Goal: Answer question/provide support

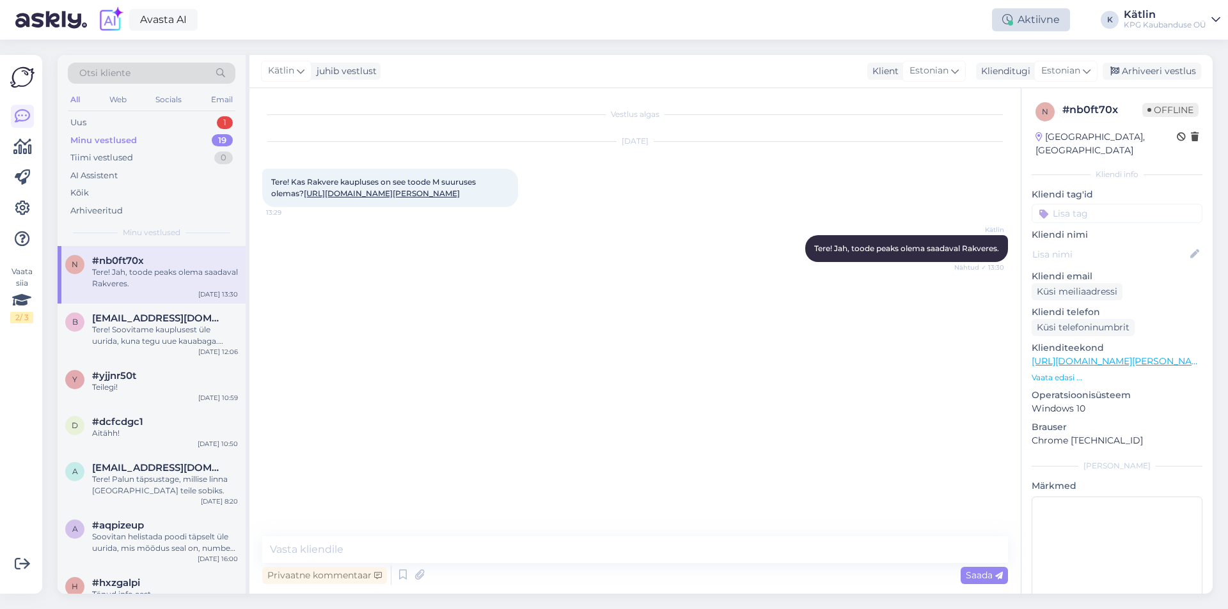
click at [1053, 13] on div "Aktiivne" at bounding box center [1031, 19] width 78 height 23
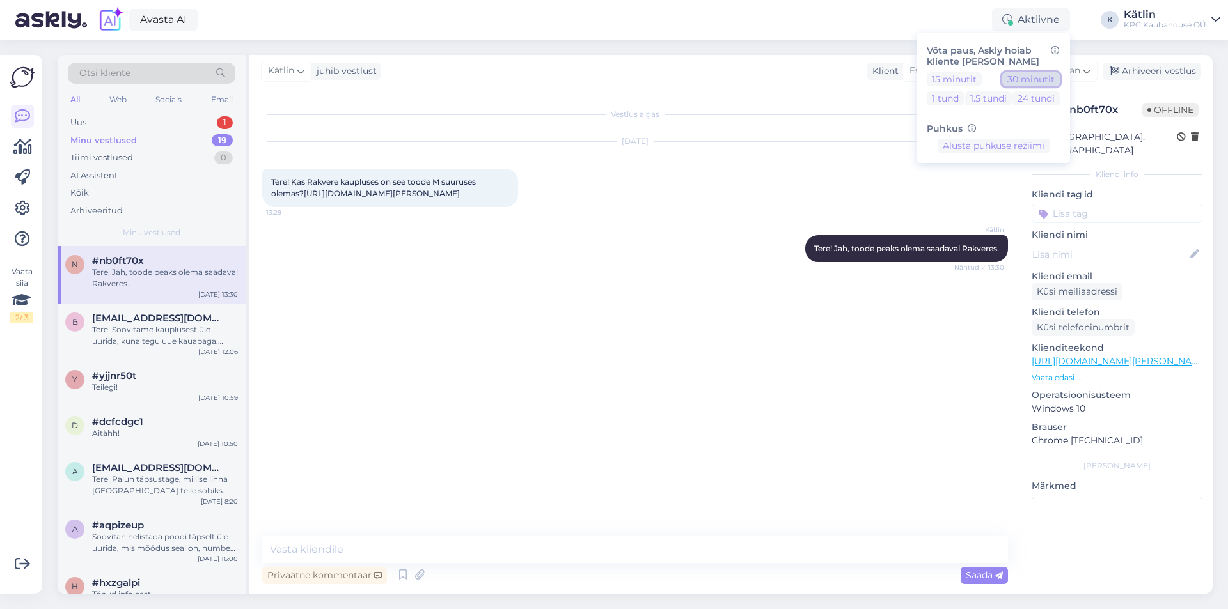
click at [1020, 81] on button "30 minutit" at bounding box center [1031, 79] width 58 height 14
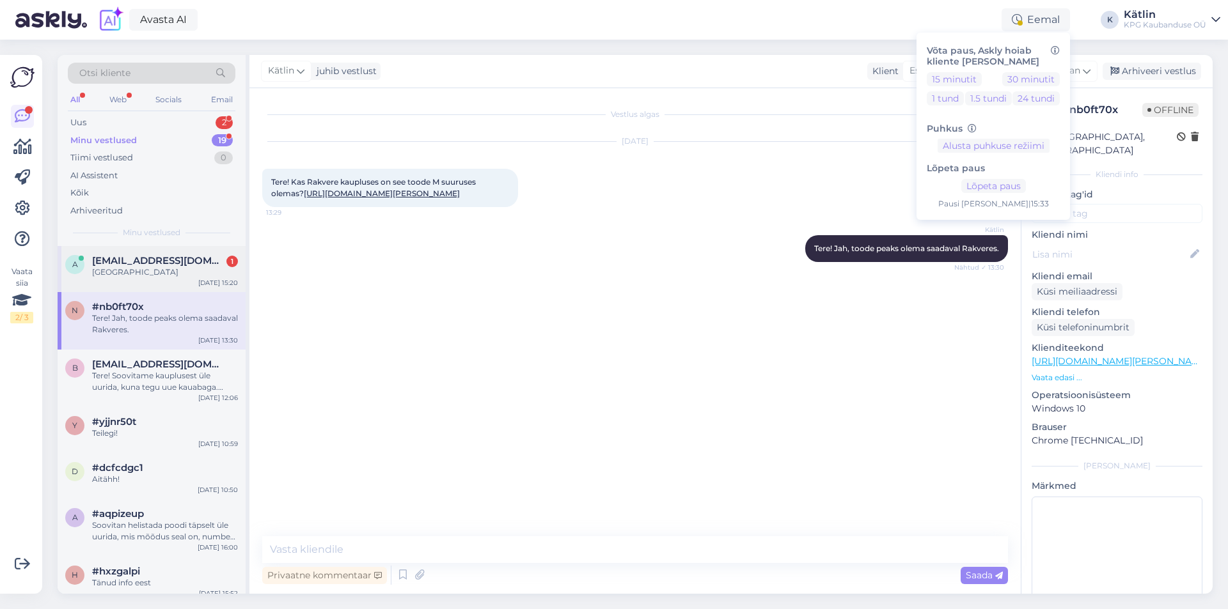
click at [176, 269] on div "[GEOGRAPHIC_DATA]" at bounding box center [165, 273] width 146 height 12
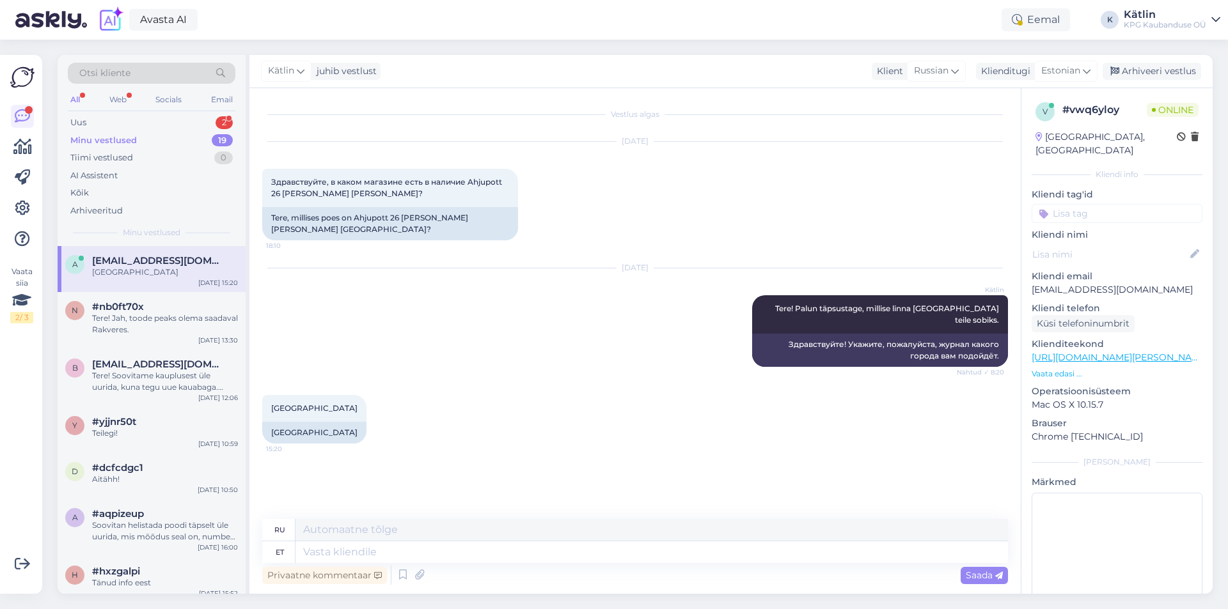
click at [1099, 352] on link "[URL][DOMAIN_NAME][PERSON_NAME]" at bounding box center [1119, 358] width 176 height 12
click at [476, 562] on textarea at bounding box center [651, 553] width 712 height 22
type textarea "Kõigis"
type textarea "Всего"
type textarea "Kõigis Tallinna M"
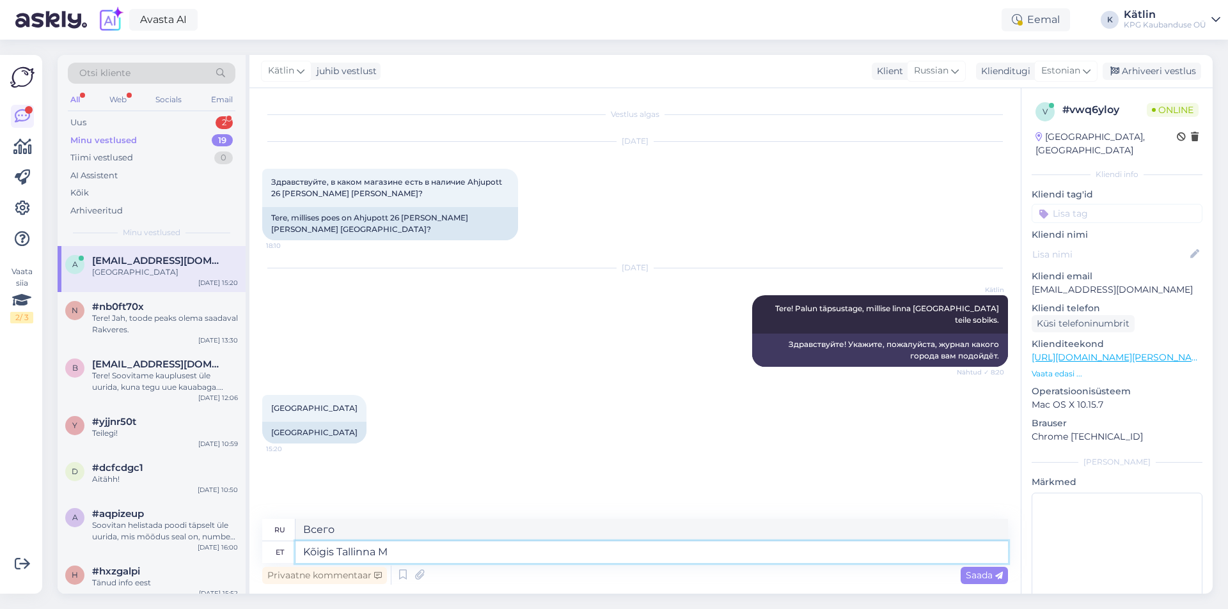
type textarea "Во всем [GEOGRAPHIC_DATA]"
type textarea "Kõigis Tallinna Magaziinides pe"
type textarea "Во всех таллиннских журналах"
type textarea "Kõigis Tallinna Magaziinides peaks olem"
type textarea "Все таллиннские журналы должны"
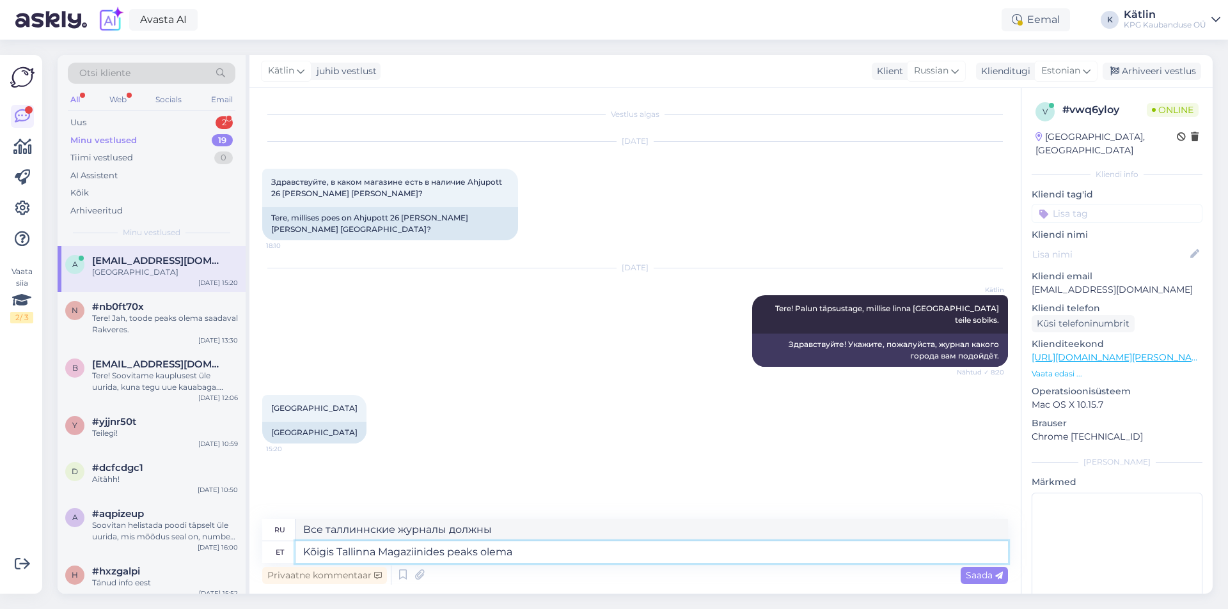
type textarea "Kõigis Tallinna Magaziinides peaks olema"
type textarea "Все таллиннские журналы должны иметь"
type textarea "Kõigis Tallinna Magaziinides peaks olema toode s"
type textarea "Все таллиннские журналы должны иметь этот продукт"
type textarea "Kõigis Tallinna Magaziinides peaks olema toode saadaval."
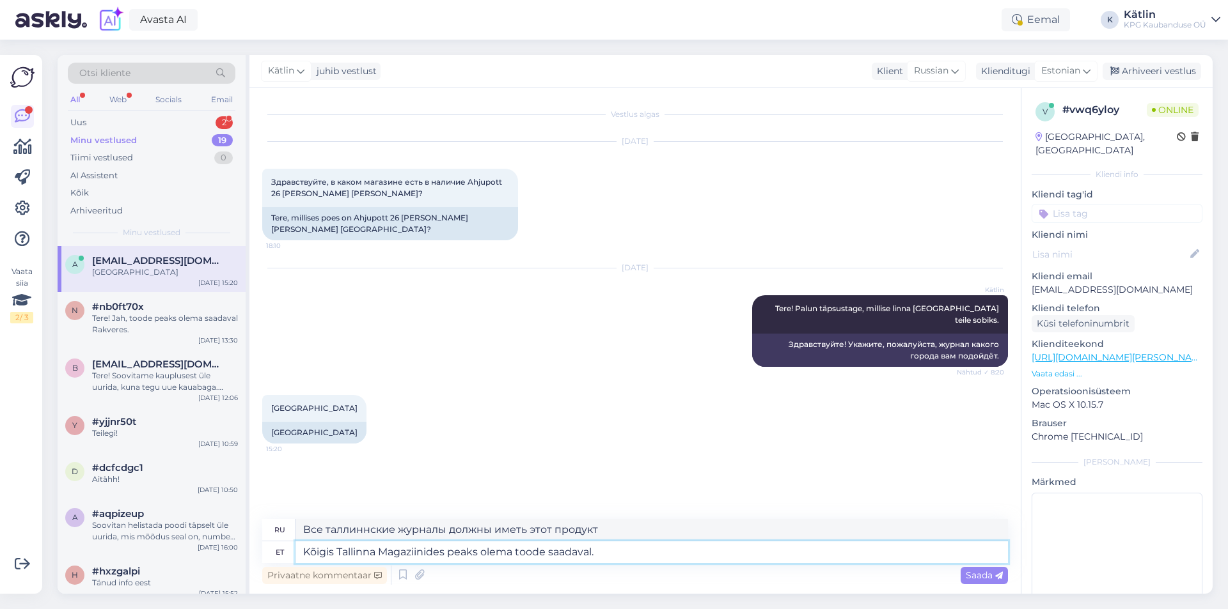
type textarea "Продукт должен быть доступен во всех таллиннских журналах."
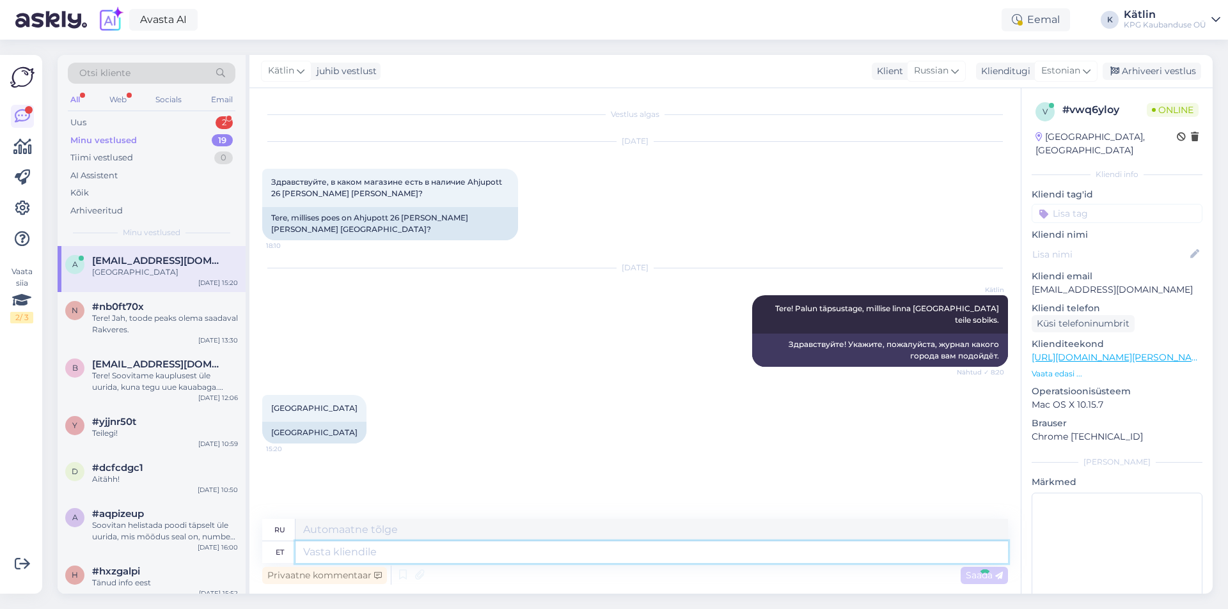
scroll to position [15, 0]
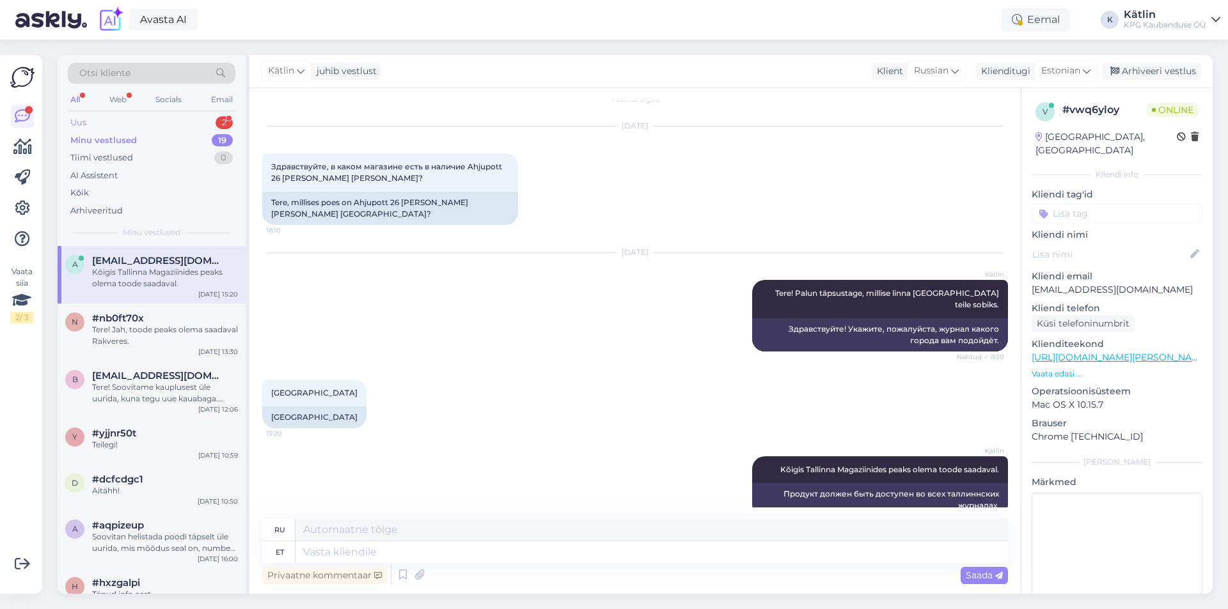
click at [111, 120] on div "Uus 2" at bounding box center [152, 123] width 168 height 18
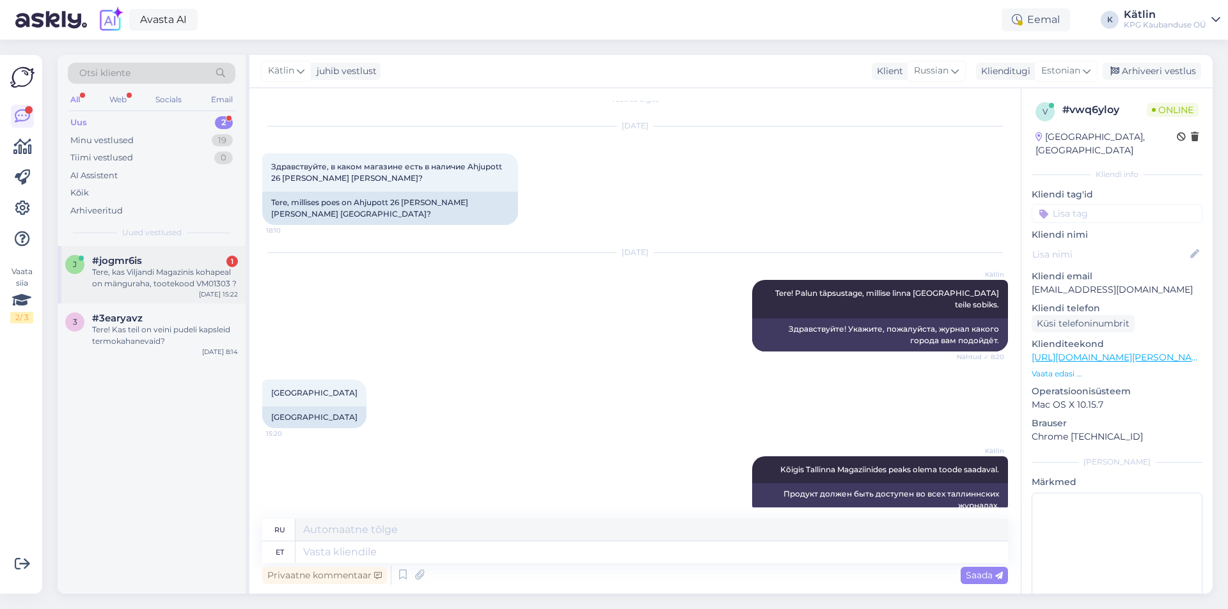
click at [146, 286] on div "Tere, kas Viljandi Magazinis kohapeal on mänguraha, tootekood VM01303 ?" at bounding box center [165, 278] width 146 height 23
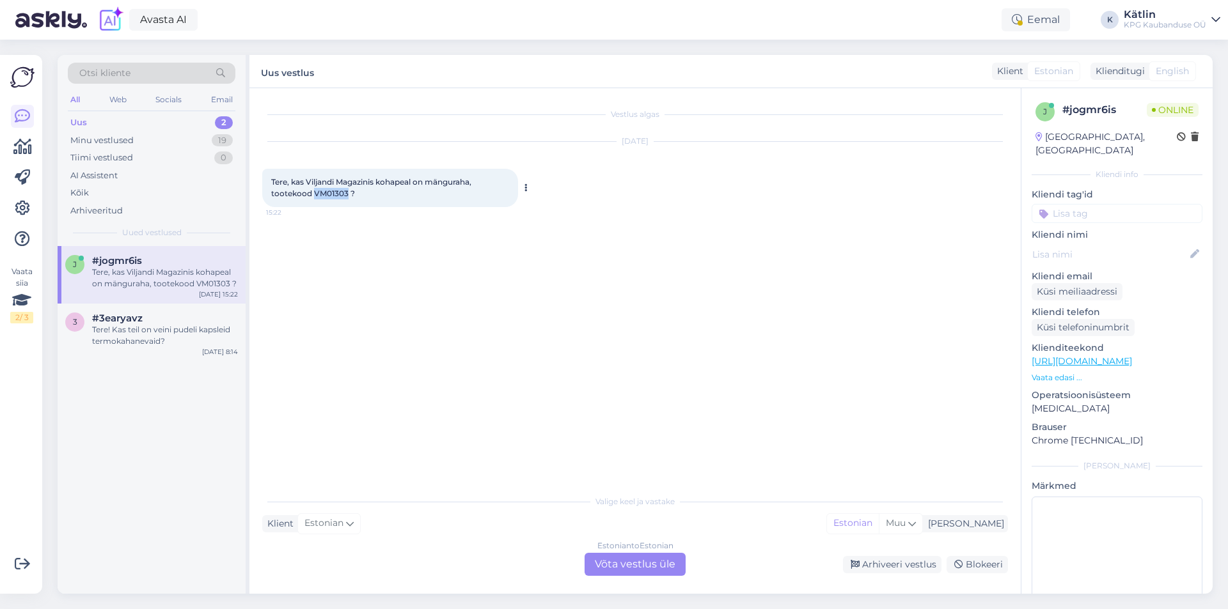
drag, startPoint x: 315, startPoint y: 194, endPoint x: 347, endPoint y: 192, distance: 32.0
click at [347, 192] on span "Tere, kas Viljandi Magazinis kohapeal on mänguraha, tootekood VM01303 ?" at bounding box center [372, 187] width 202 height 21
copy span "VM01303"
click at [650, 559] on div "Estonian to Estonian Võta vestlus üle" at bounding box center [634, 564] width 101 height 23
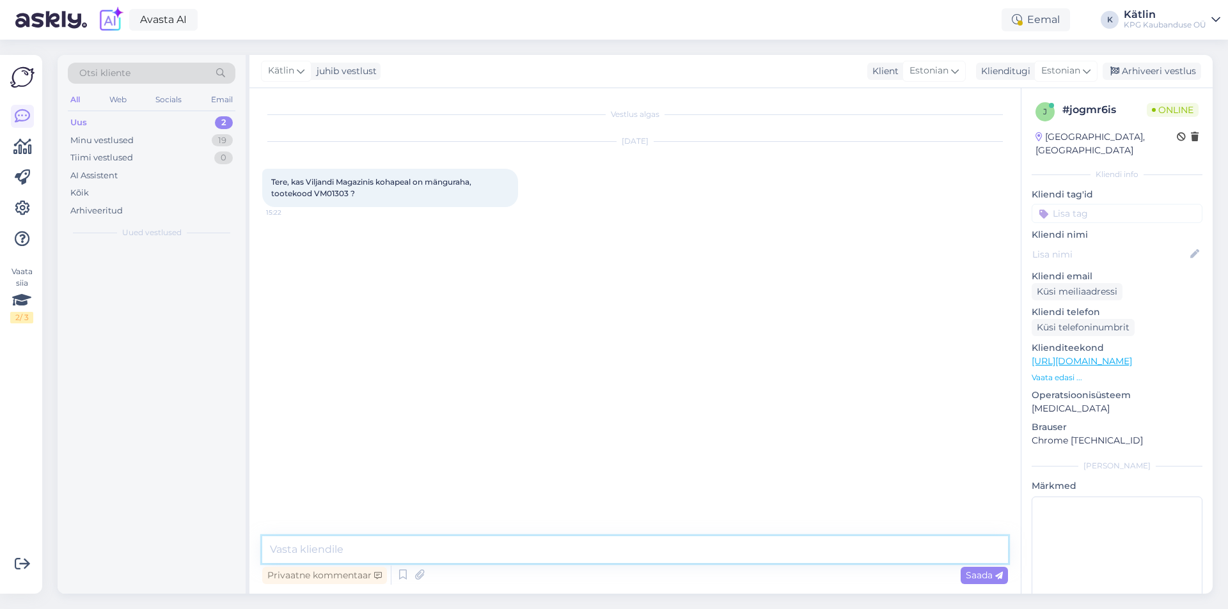
click at [604, 541] on textarea at bounding box center [635, 549] width 746 height 27
paste textarea "5552 0546"
type textarea "Tere! Peaks olemasaadaval, kuid täpse info saate ikka otse poest uurides, kaupl…"
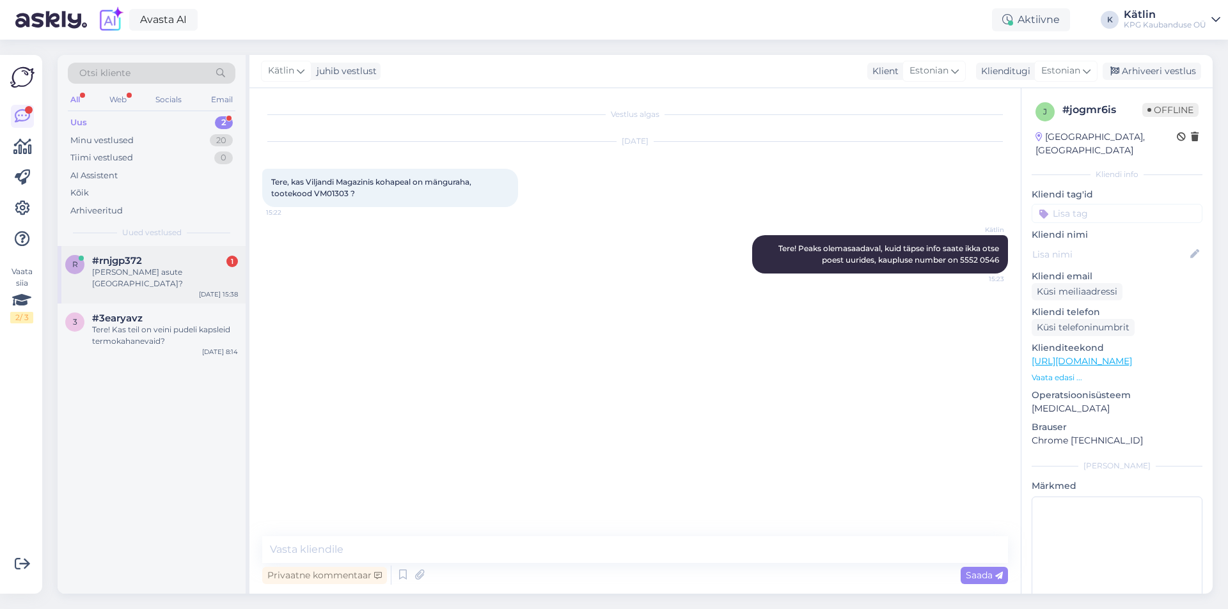
click at [166, 260] on div "#rnjgp372 1" at bounding box center [165, 261] width 146 height 12
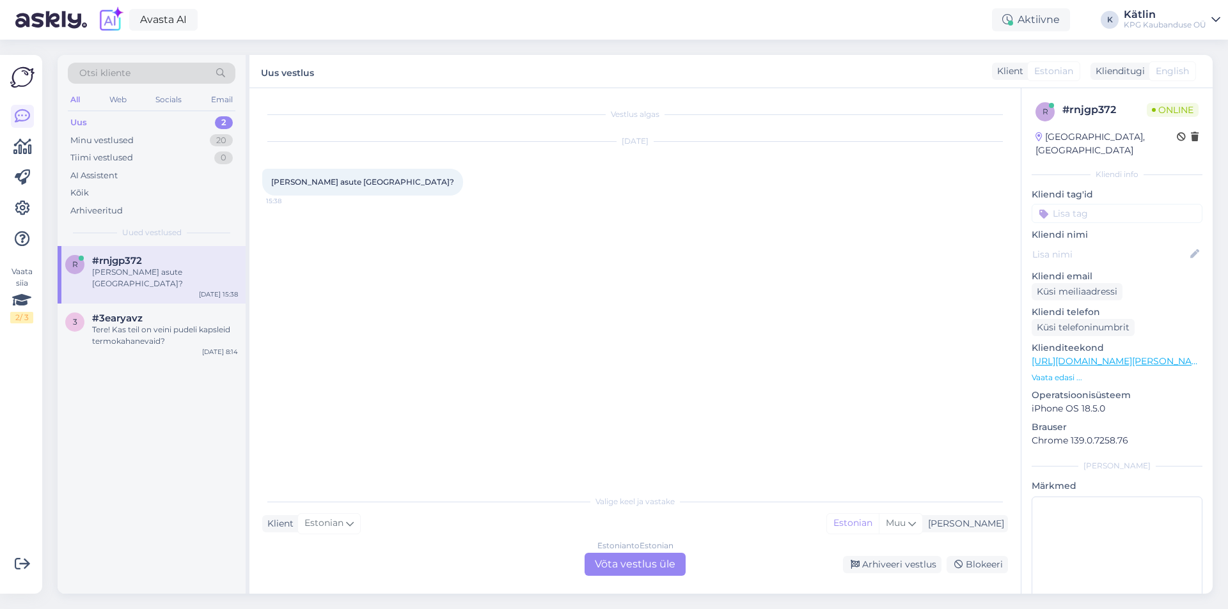
click at [644, 569] on div "Estonian to Estonian Võta vestlus üle" at bounding box center [634, 564] width 101 height 23
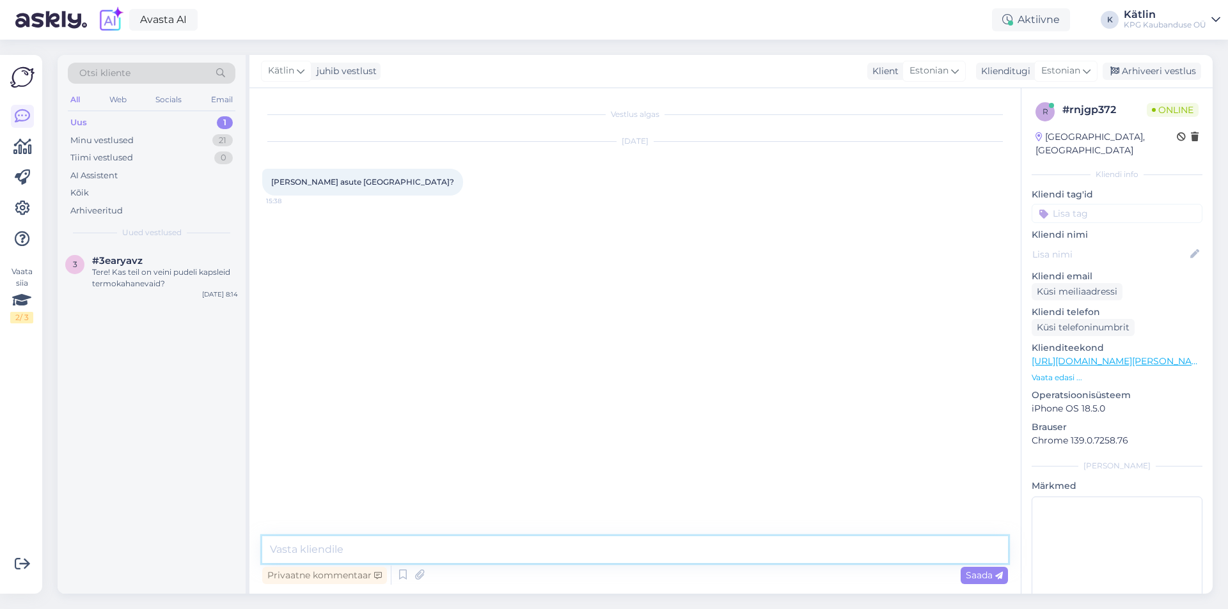
click at [336, 547] on textarea at bounding box center [635, 549] width 746 height 27
paste textarea "[STREET_ADDRESS] Telefon: [PHONE_NUMBER] E-R 09.00 – 19.00 L – 09.00 – 17.00 P …"
type textarea "[STREET_ADDRESS] Telefon: [PHONE_NUMBER] E-R 09.00 – 19.00 L – 09.00 – 17.00 P …"
